Goal: Task Accomplishment & Management: Manage account settings

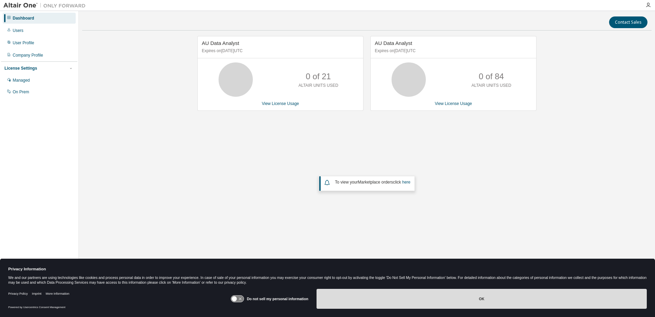
click at [478, 298] on button "OK" at bounding box center [482, 299] width 330 height 20
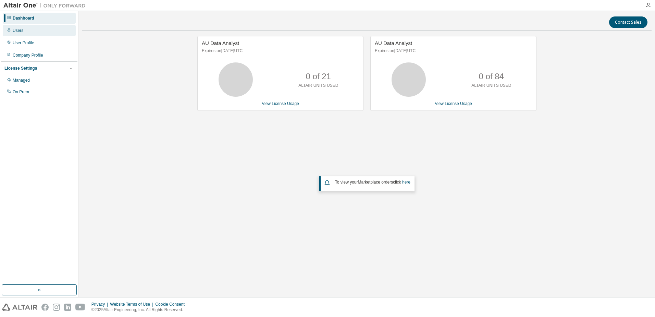
click at [22, 34] on div "Users" at bounding box center [39, 30] width 73 height 11
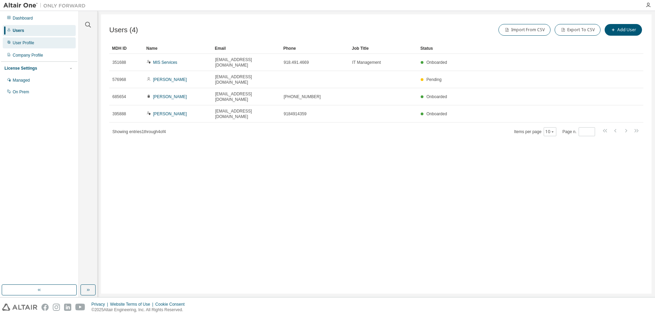
click at [17, 44] on div "User Profile" at bounding box center [24, 42] width 22 height 5
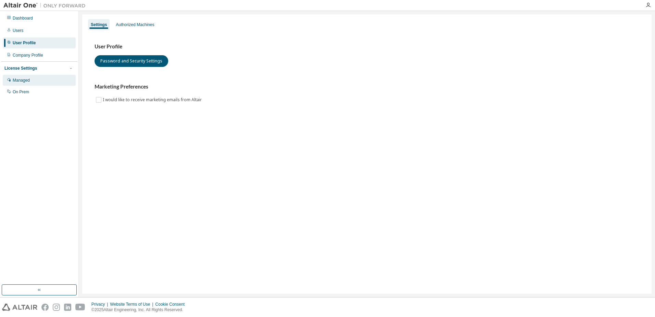
click at [17, 80] on div "Managed" at bounding box center [21, 79] width 17 height 5
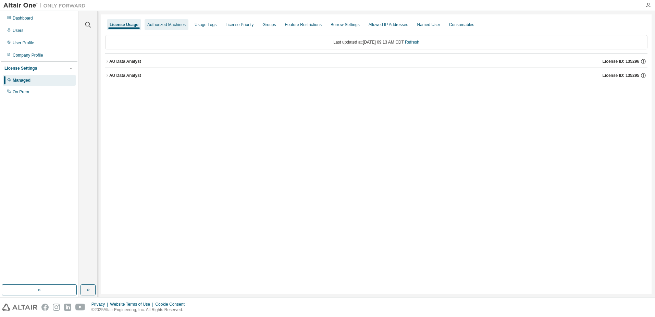
click at [171, 23] on div "Authorized Machines" at bounding box center [166, 24] width 38 height 5
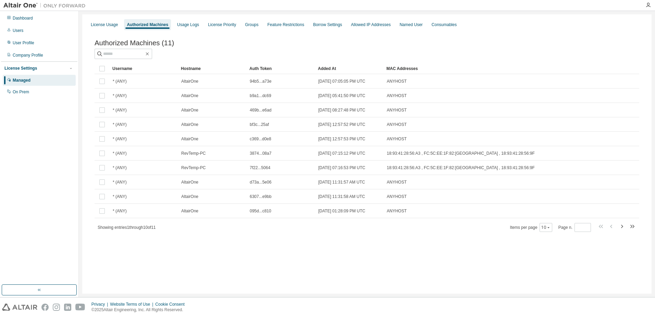
drag, startPoint x: 99, startPoint y: 27, endPoint x: 103, endPoint y: 35, distance: 8.9
click at [99, 27] on div "License Usage" at bounding box center [104, 24] width 27 height 5
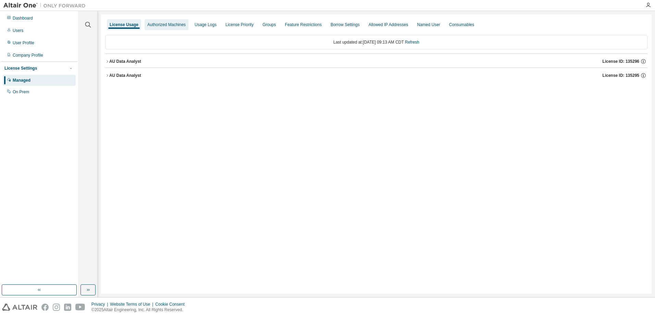
click at [167, 23] on div "Authorized Machines" at bounding box center [166, 24] width 38 height 5
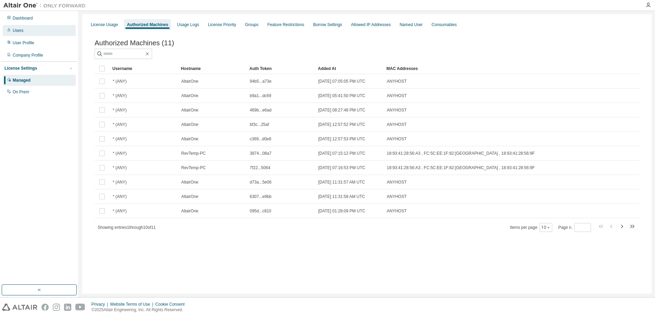
click at [18, 28] on div "Users" at bounding box center [18, 30] width 11 height 5
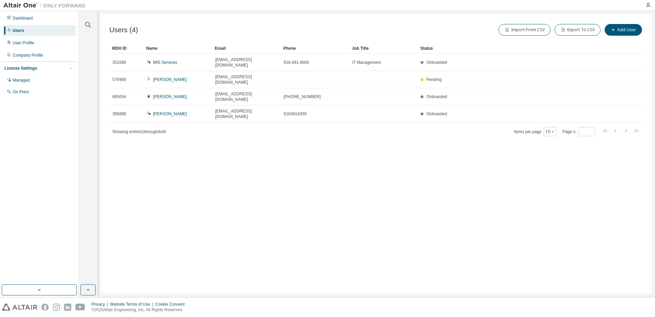
click at [21, 31] on div "Users" at bounding box center [18, 30] width 11 height 5
click at [22, 95] on div "On Prem" at bounding box center [39, 91] width 73 height 11
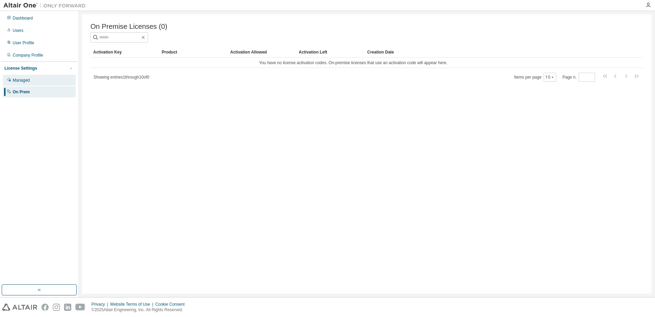
click at [27, 81] on div "Managed" at bounding box center [21, 79] width 17 height 5
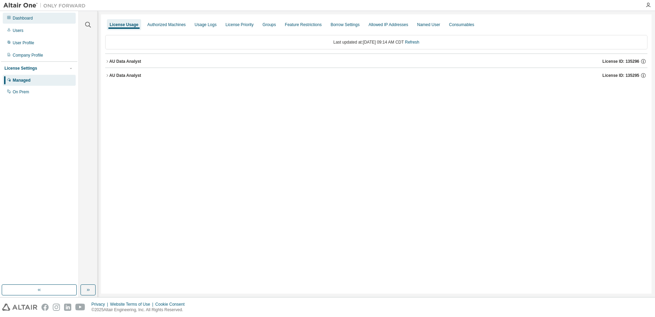
click at [27, 14] on div "Dashboard" at bounding box center [39, 18] width 73 height 11
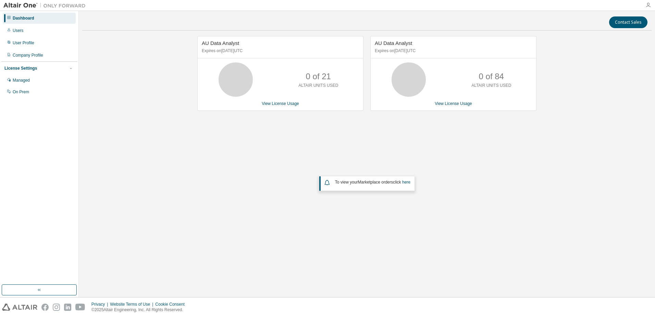
click at [648, 5] on icon "button" at bounding box center [648, 4] width 5 height 5
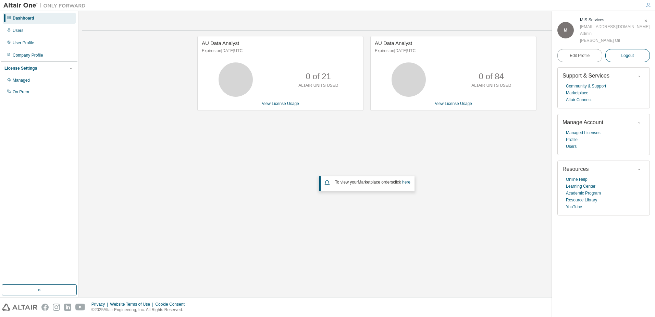
click at [630, 57] on span "Logout" at bounding box center [627, 55] width 13 height 7
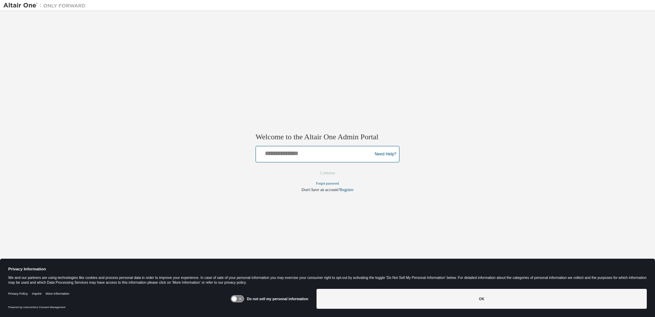
click at [317, 154] on input "text" at bounding box center [315, 153] width 113 height 10
type input "**********"
click at [333, 173] on button "Continue" at bounding box center [327, 173] width 29 height 10
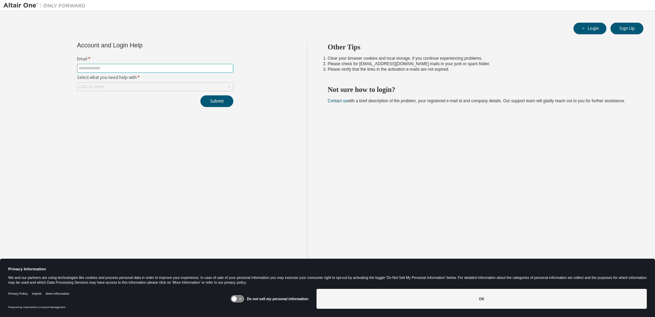
click at [141, 68] on input "text" at bounding box center [155, 67] width 153 height 5
type input "**********"
click at [122, 85] on div "Click to select" at bounding box center [155, 87] width 156 height 8
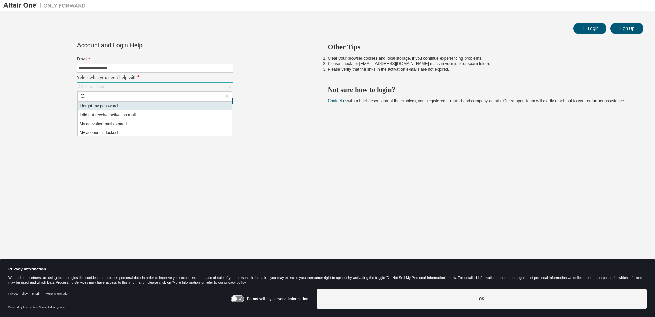
click at [119, 106] on li "I forgot my password" at bounding box center [155, 105] width 154 height 9
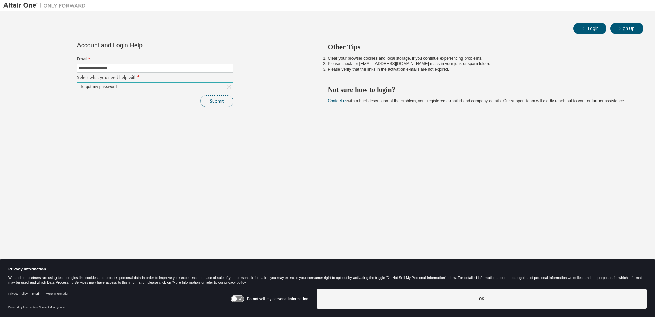
click at [226, 104] on button "Submit" at bounding box center [217, 101] width 33 height 12
click at [213, 102] on button "Submit" at bounding box center [217, 101] width 33 height 12
click at [127, 90] on div "I forgot my password" at bounding box center [155, 87] width 156 height 8
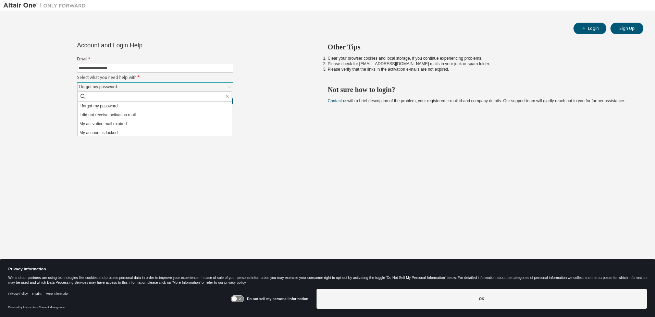
scroll to position [19, 0]
click at [129, 105] on li "My activation mail expired" at bounding box center [155, 104] width 154 height 9
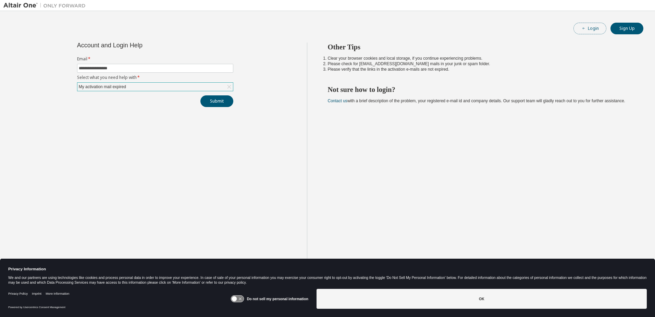
click at [592, 32] on button "Login" at bounding box center [590, 29] width 33 height 12
click at [135, 69] on input "text" at bounding box center [155, 67] width 153 height 5
type input "**********"
click at [137, 87] on div "Click to select" at bounding box center [155, 87] width 156 height 8
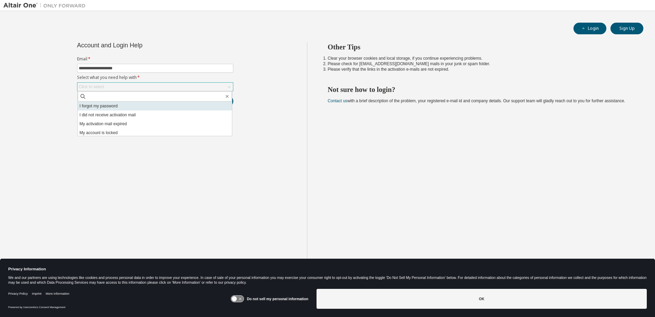
click at [127, 105] on li "I forgot my password" at bounding box center [155, 105] width 154 height 9
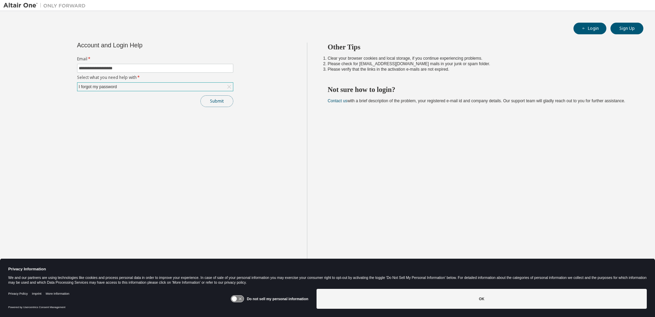
click at [216, 101] on button "Submit" at bounding box center [217, 101] width 33 height 12
